Goal: Task Accomplishment & Management: Complete application form

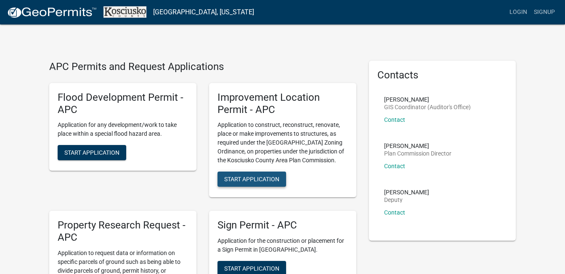
click at [263, 181] on span "Start Application" at bounding box center [251, 178] width 55 height 7
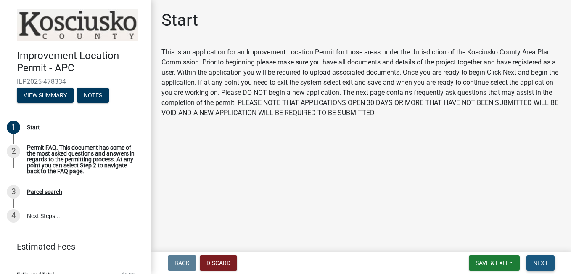
click at [540, 263] on span "Next" at bounding box center [541, 262] width 15 height 7
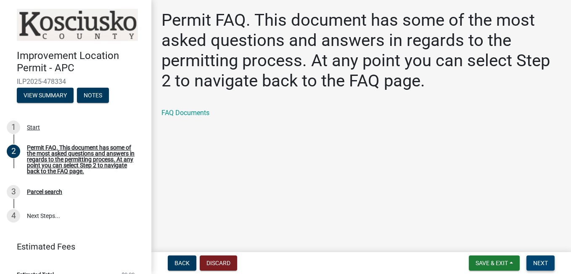
click at [540, 263] on span "Next" at bounding box center [541, 262] width 15 height 7
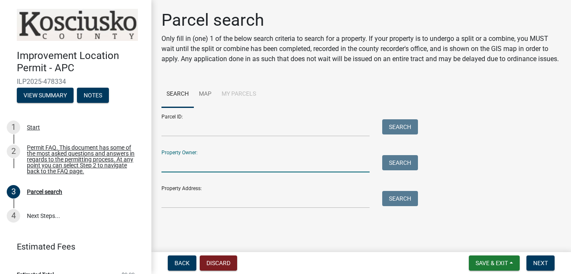
drag, startPoint x: 215, startPoint y: 166, endPoint x: 207, endPoint y: 199, distance: 33.2
click at [207, 199] on form "Parcel ID: Search Property Owner: Search Property Address: Search" at bounding box center [288, 157] width 252 height 101
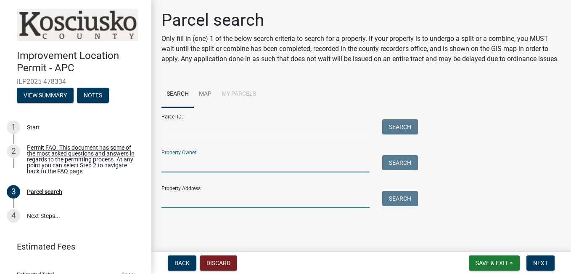
click at [207, 199] on input "Property Address:" at bounding box center [266, 199] width 208 height 17
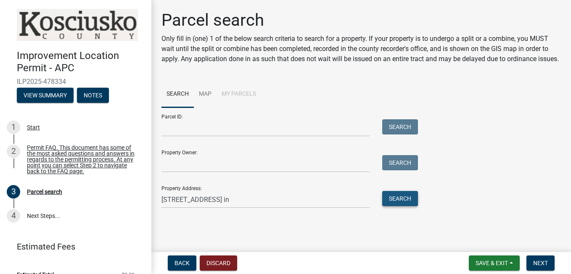
click at [390, 197] on button "Search" at bounding box center [401, 198] width 36 height 15
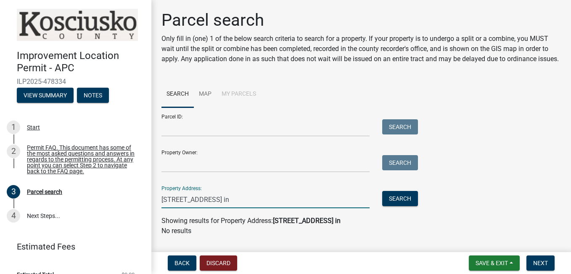
click at [271, 203] on input "[STREET_ADDRESS] in" at bounding box center [266, 199] width 208 height 17
type input "2"
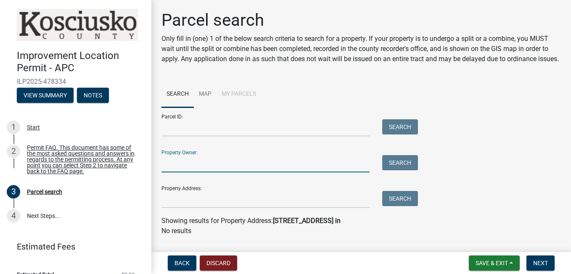
click at [196, 172] on input "Property Owner:" at bounding box center [266, 163] width 208 height 17
type input "[PERSON_NAME]"
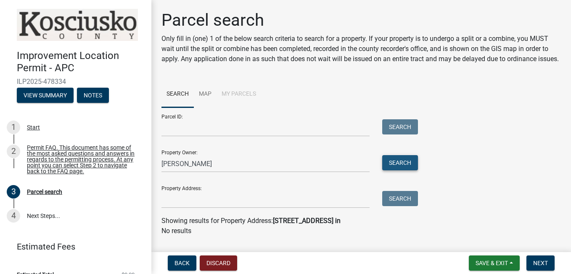
click at [401, 170] on button "Search" at bounding box center [401, 162] width 36 height 15
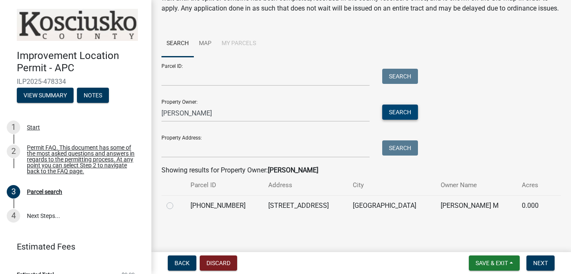
scroll to position [61, 0]
click at [540, 263] on span "Next" at bounding box center [541, 262] width 15 height 7
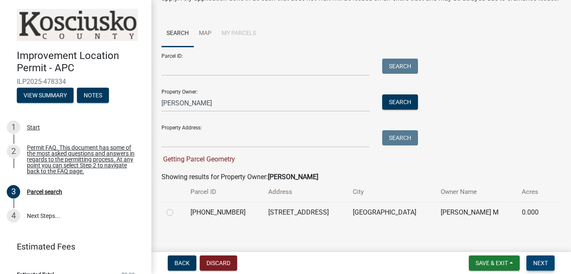
scroll to position [77, 0]
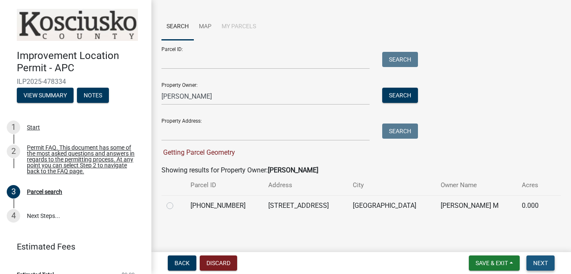
click at [537, 261] on span "Next" at bounding box center [541, 262] width 15 height 7
click at [489, 264] on span "Save & Exit" at bounding box center [492, 262] width 32 height 7
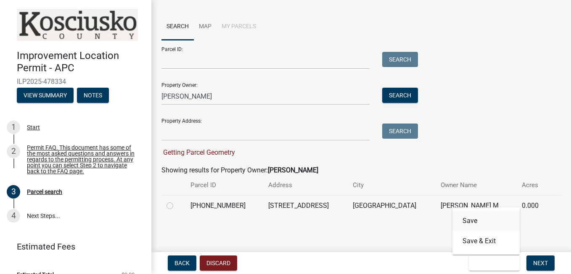
click at [466, 221] on button "Save" at bounding box center [486, 220] width 67 height 20
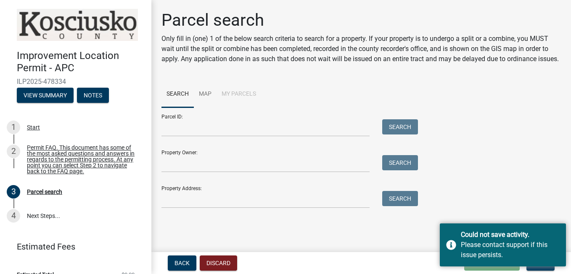
click at [342, 263] on div "Back Discard Loading... Save Save & Exit Next" at bounding box center [361, 262] width 407 height 15
click at [508, 183] on div "Parcel ID: Search Property Owner: Search Property Address: Search" at bounding box center [362, 157] width 400 height 101
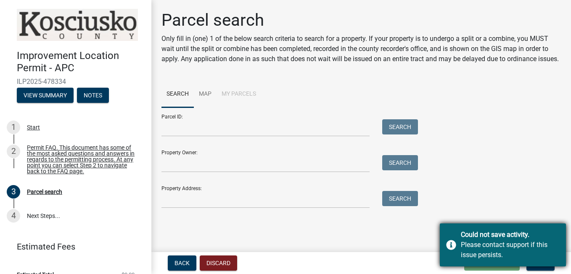
click at [542, 230] on div "Could not save activity." at bounding box center [510, 234] width 99 height 10
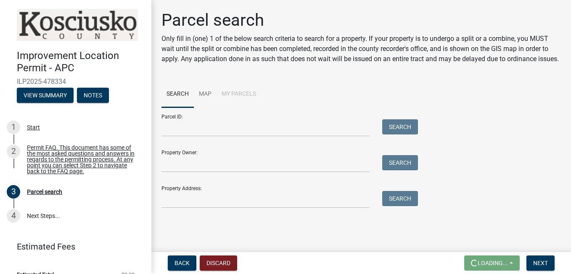
click at [542, 230] on main "Parcel search Only fill in (one) 1 of the below search criteria to search for a…" at bounding box center [361, 124] width 420 height 248
click at [541, 259] on span "Next" at bounding box center [541, 262] width 15 height 7
click at [215, 223] on span "Getting Parcel Geometry" at bounding box center [199, 219] width 74 height 8
click at [49, 94] on button "View Summary" at bounding box center [45, 95] width 57 height 15
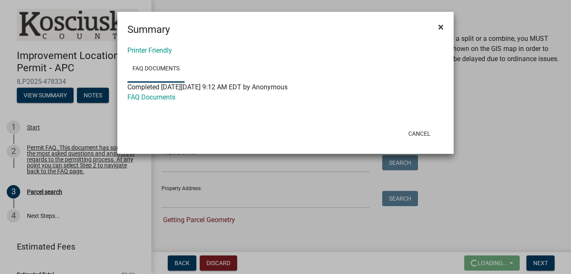
click at [444, 27] on button "×" at bounding box center [441, 27] width 19 height 24
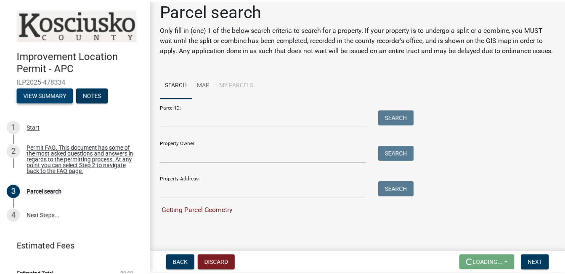
scroll to position [19, 0]
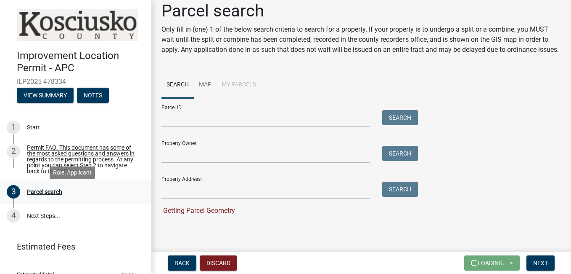
click at [37, 194] on div "Parcel search" at bounding box center [44, 192] width 35 height 6
drag, startPoint x: 37, startPoint y: 195, endPoint x: 292, endPoint y: 223, distance: 256.6
click at [292, 223] on div "Improvement Location Permit - APC ILP2025-478334 View Summary Notes 1 Start 2 P…" at bounding box center [285, 137] width 571 height 274
click at [530, 173] on div "Parcel ID: Search Property Owner: Search Property Address: Search Getting Parce…" at bounding box center [362, 156] width 400 height 117
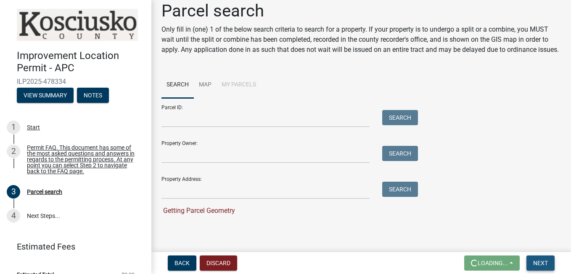
click at [538, 260] on span "Next" at bounding box center [541, 262] width 15 height 7
click at [221, 262] on button "Discard" at bounding box center [218, 262] width 37 height 15
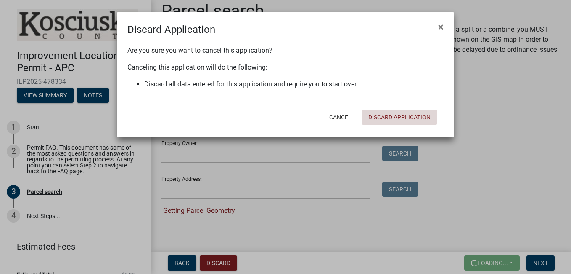
click at [404, 116] on button "Discard Application" at bounding box center [400, 116] width 76 height 15
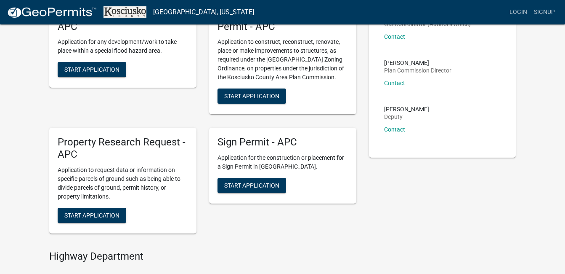
scroll to position [84, 0]
